Goal: Information Seeking & Learning: Learn about a topic

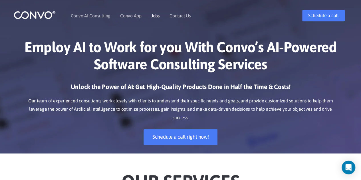
click at [157, 18] on link "Jobs" at bounding box center [155, 15] width 9 height 5
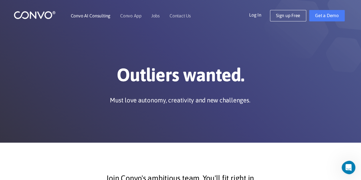
click at [97, 18] on link "Convo AI Consulting" at bounding box center [91, 15] width 40 height 5
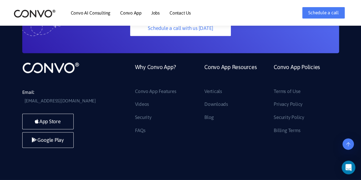
scroll to position [1558, 0]
